Goal: Information Seeking & Learning: Find specific page/section

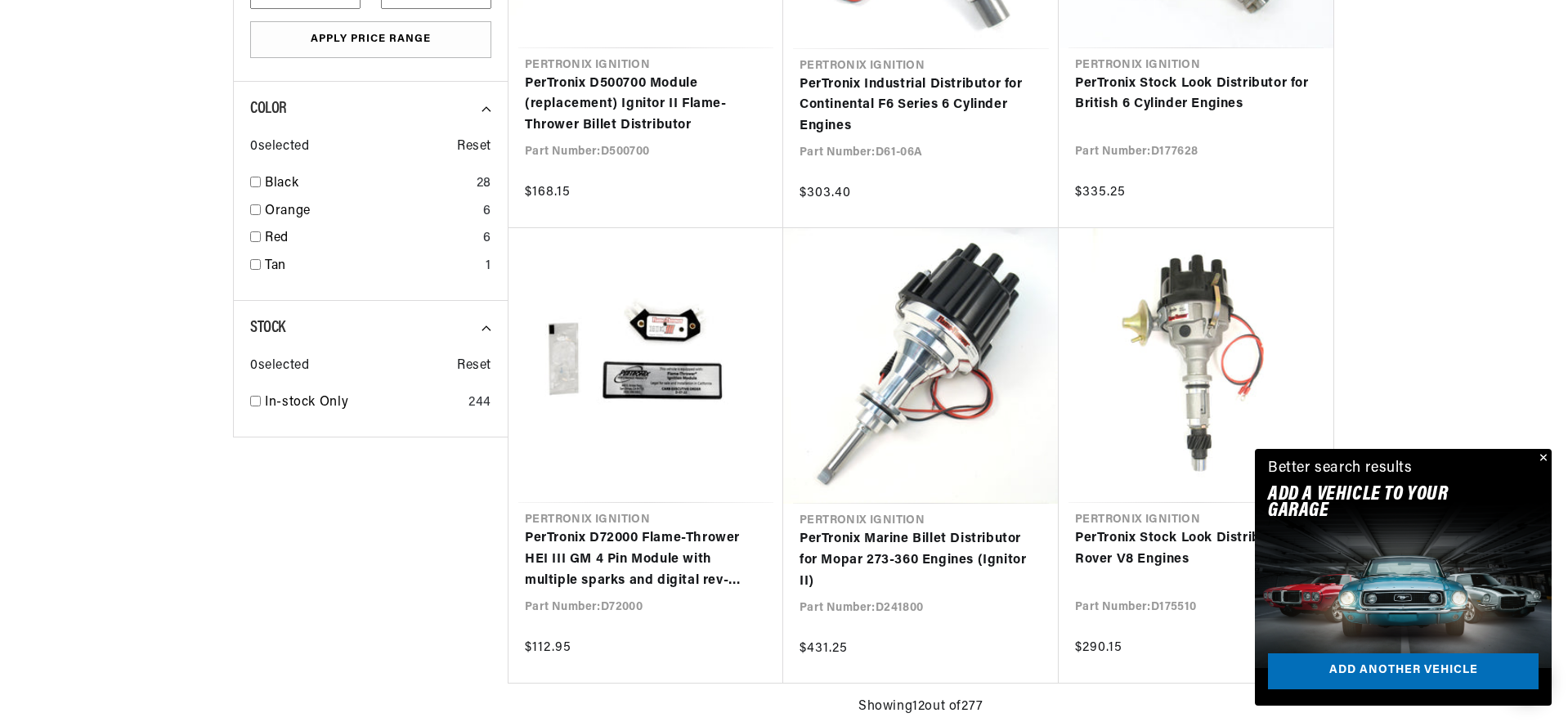
scroll to position [0, 485]
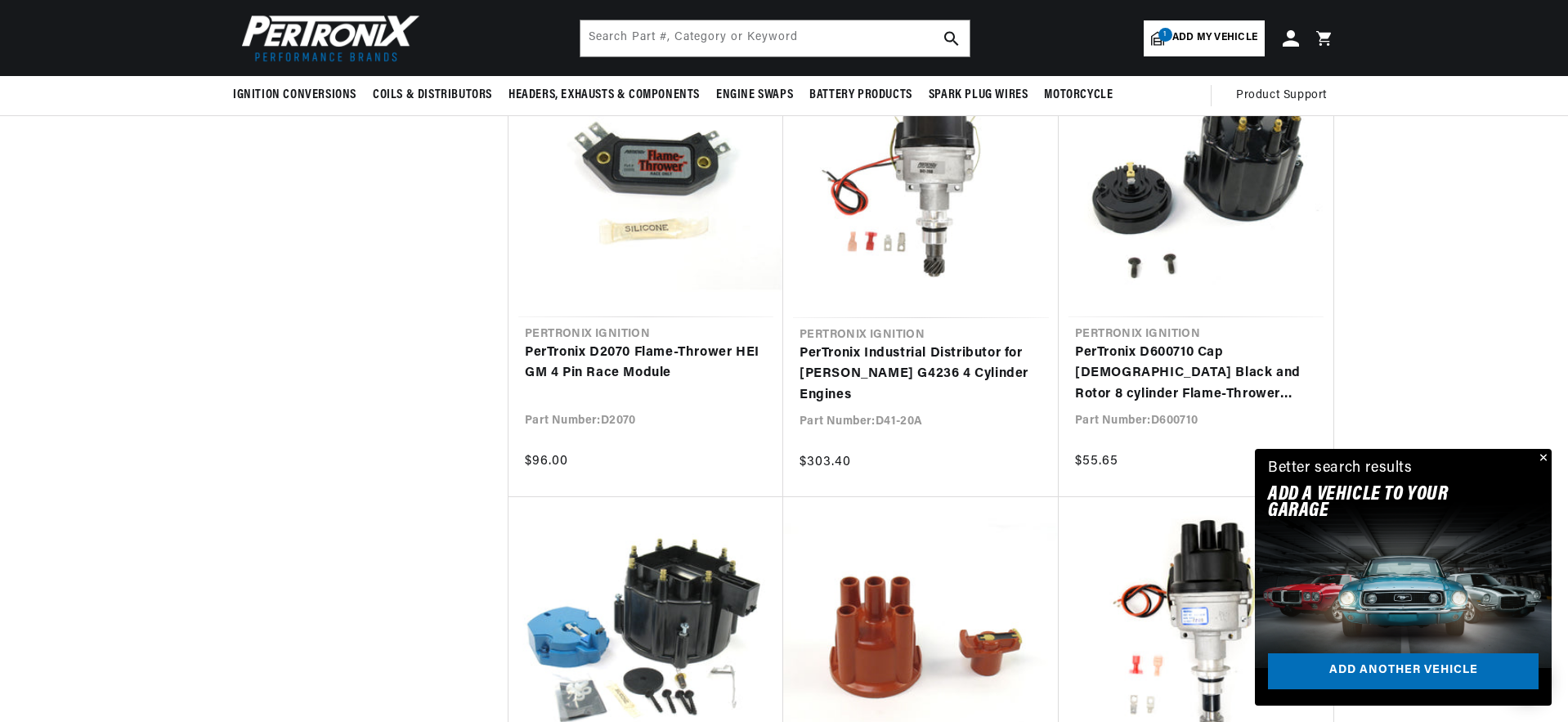
scroll to position [0, 495]
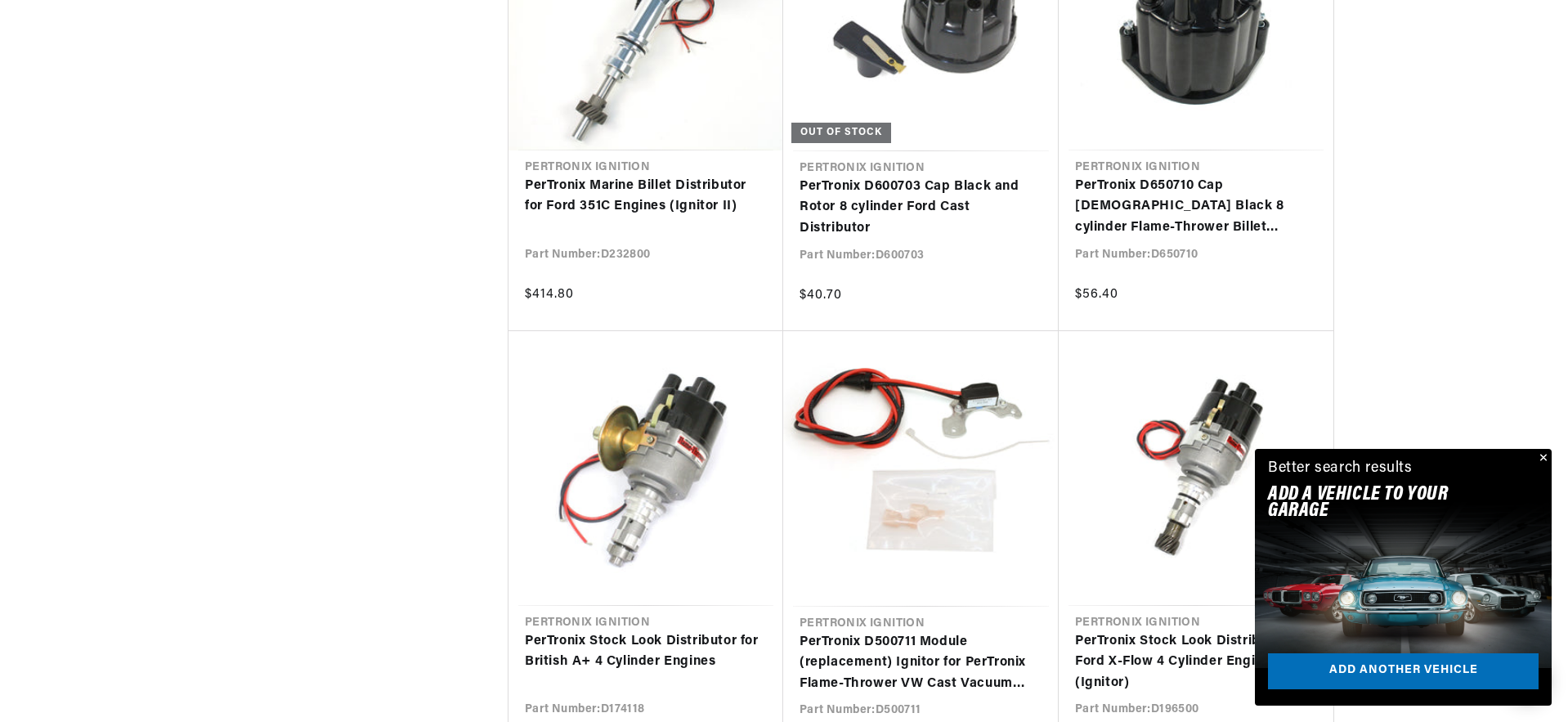
scroll to position [5471, 0]
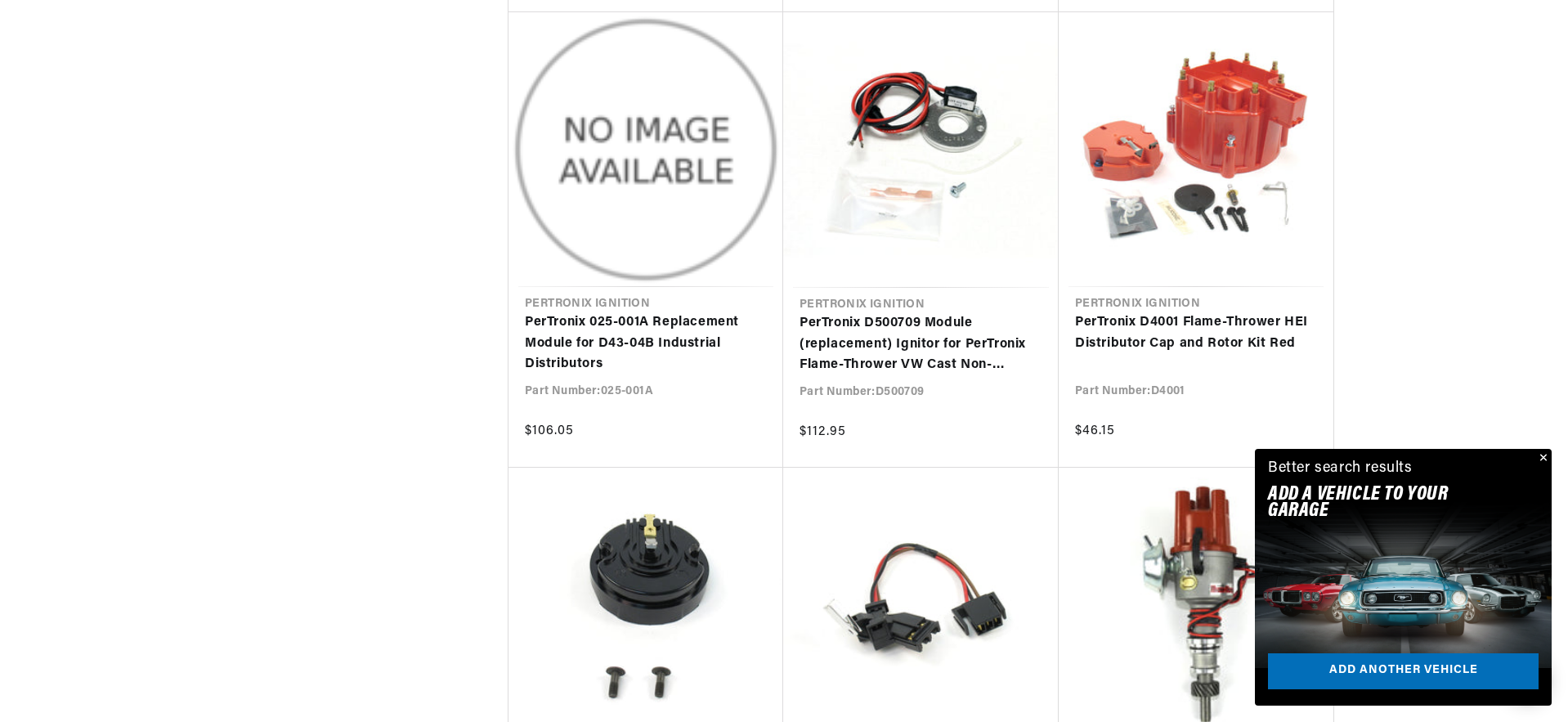
scroll to position [7087, 0]
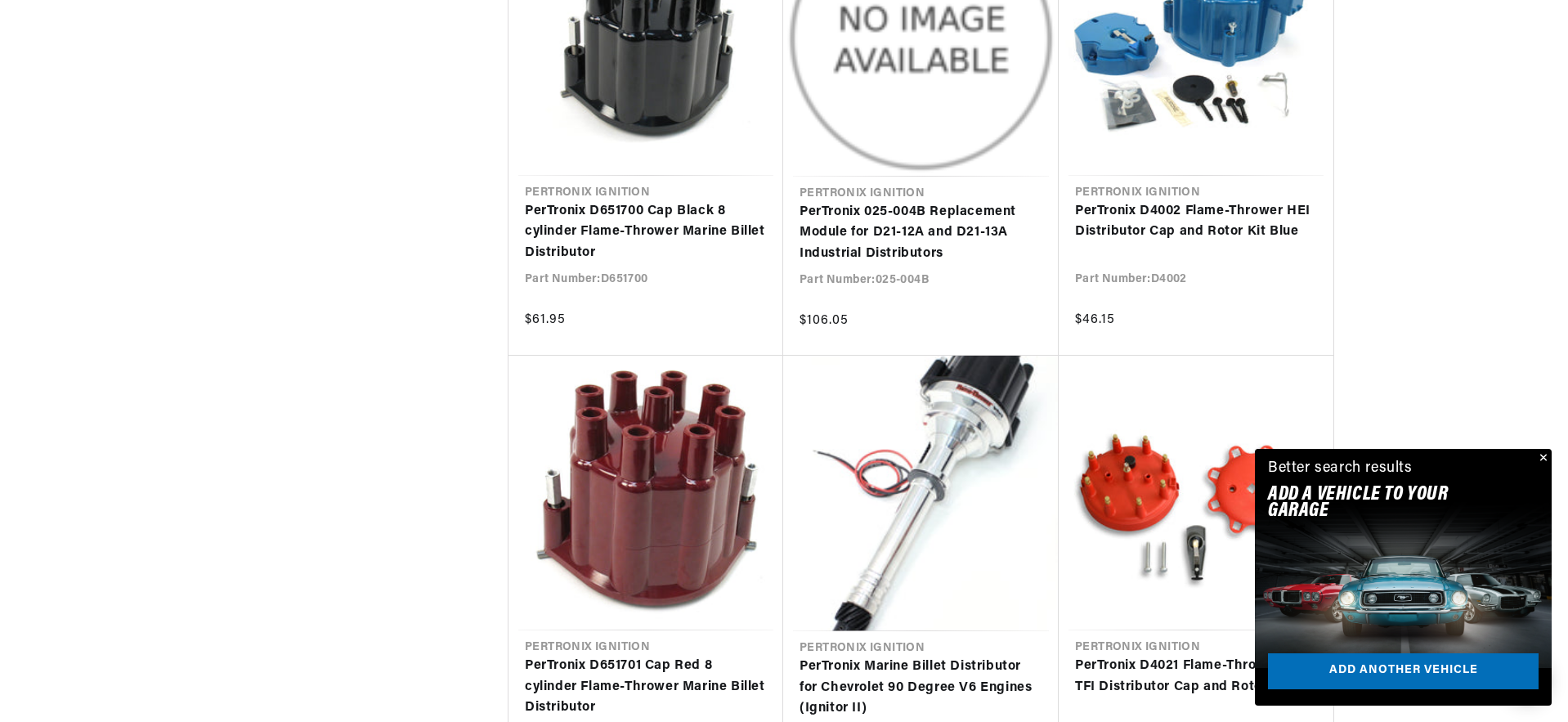
scroll to position [0, 495]
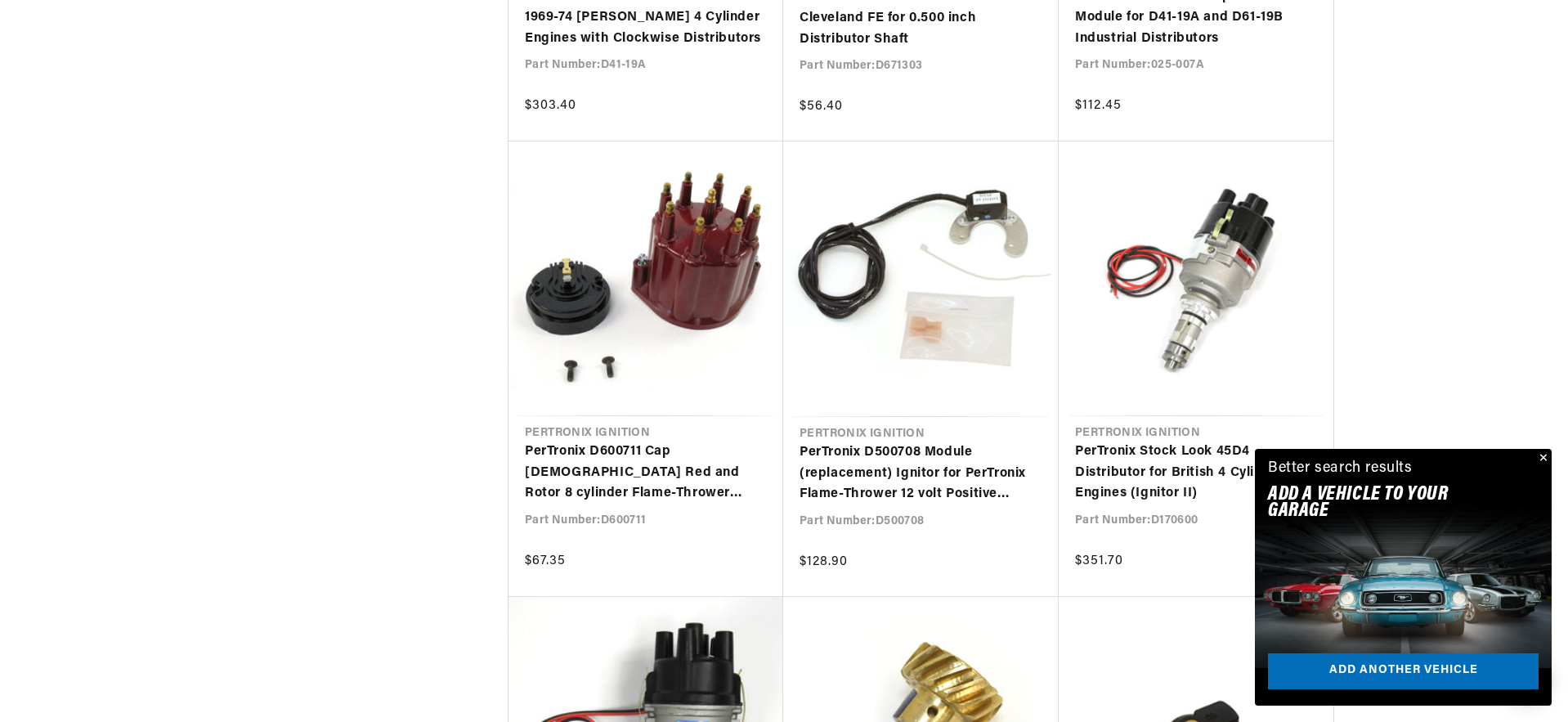
scroll to position [10613, 0]
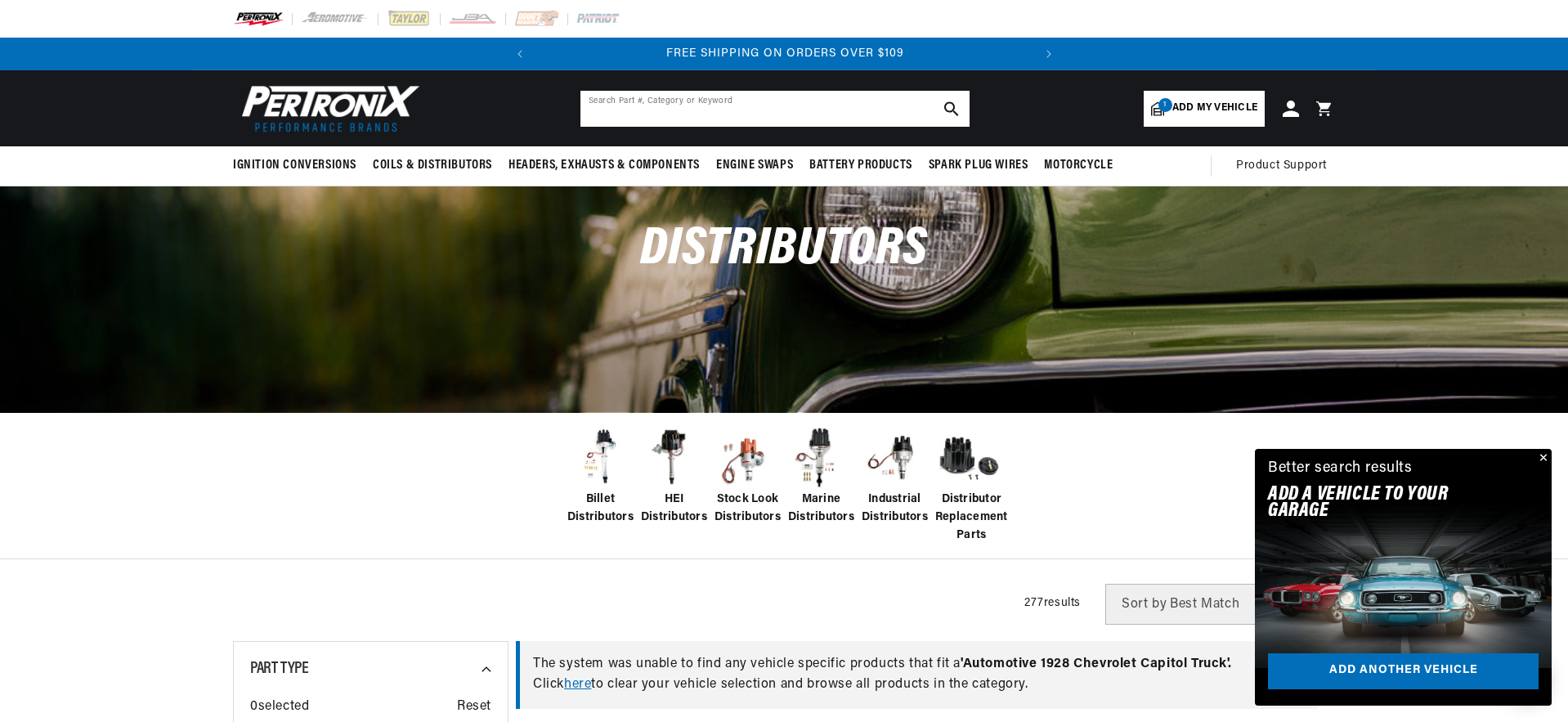
click at [744, 96] on input "text" at bounding box center [774, 108] width 389 height 36
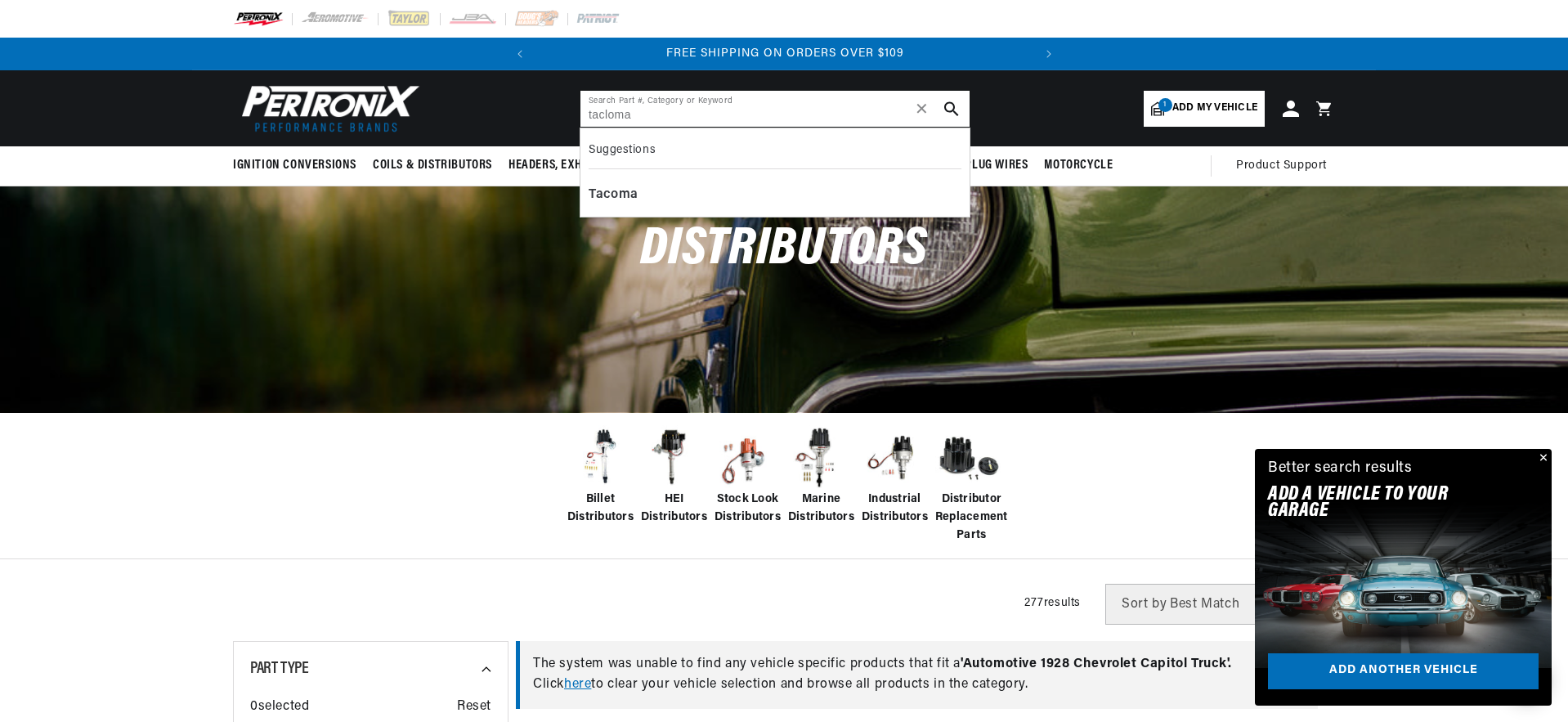
type input "tacloma"
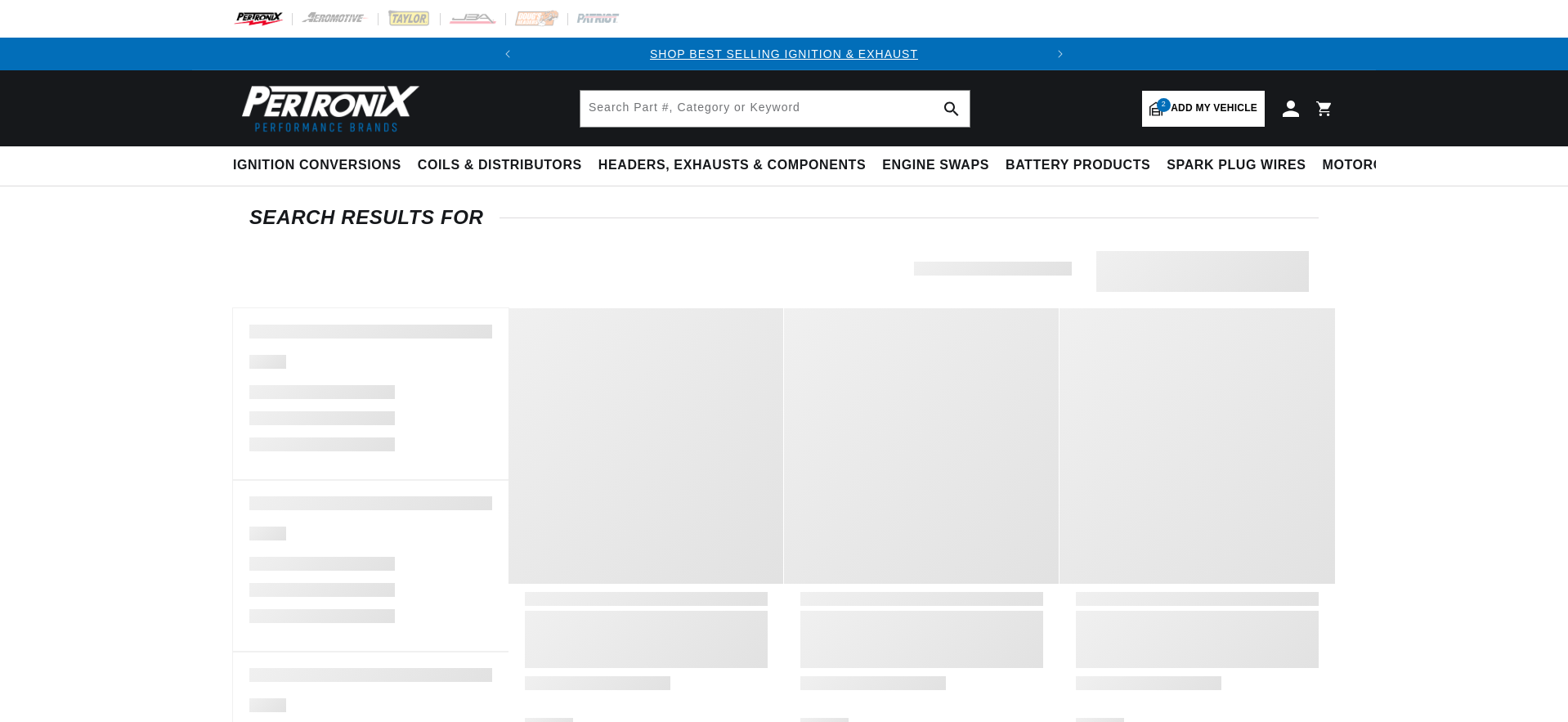
type input "Tacoma"
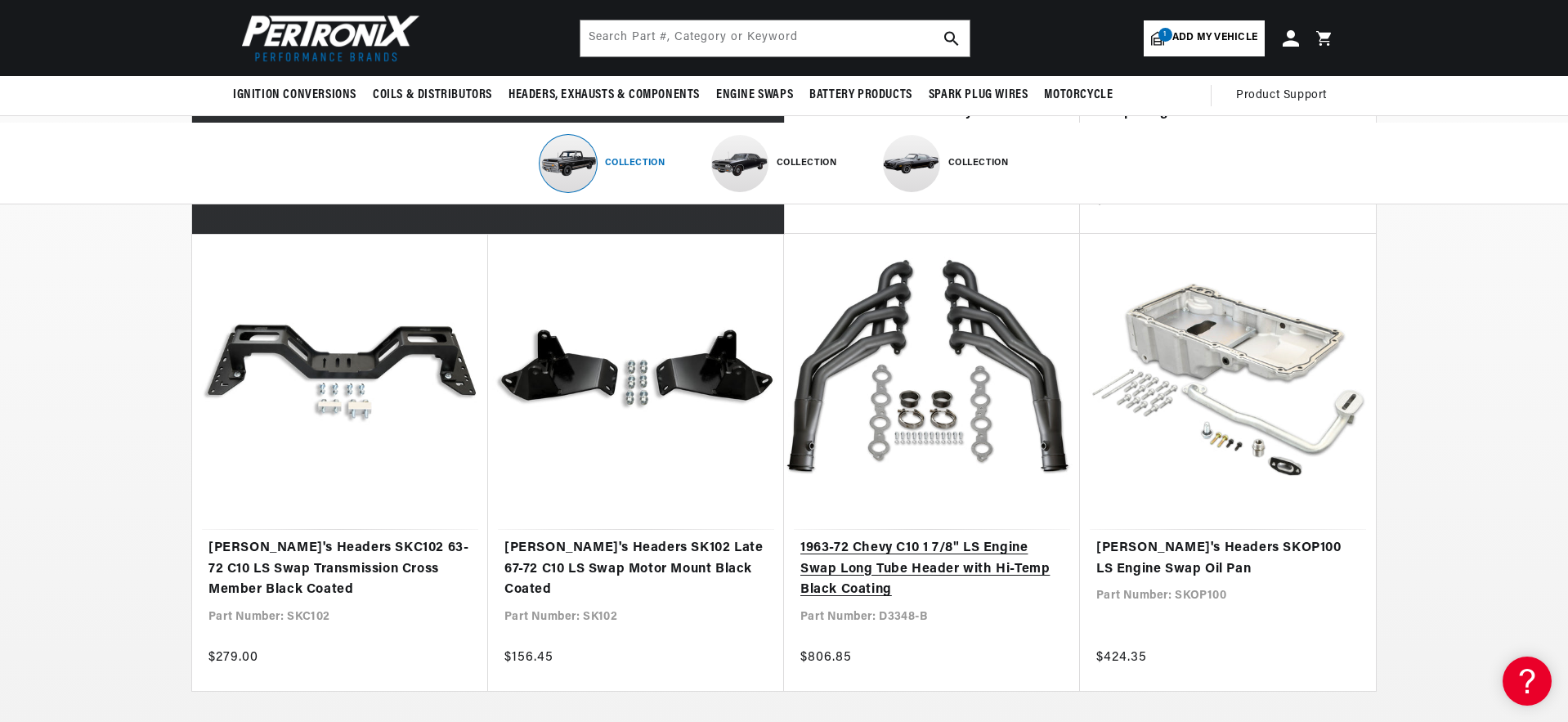
scroll to position [0, 495]
